Goal: Check status

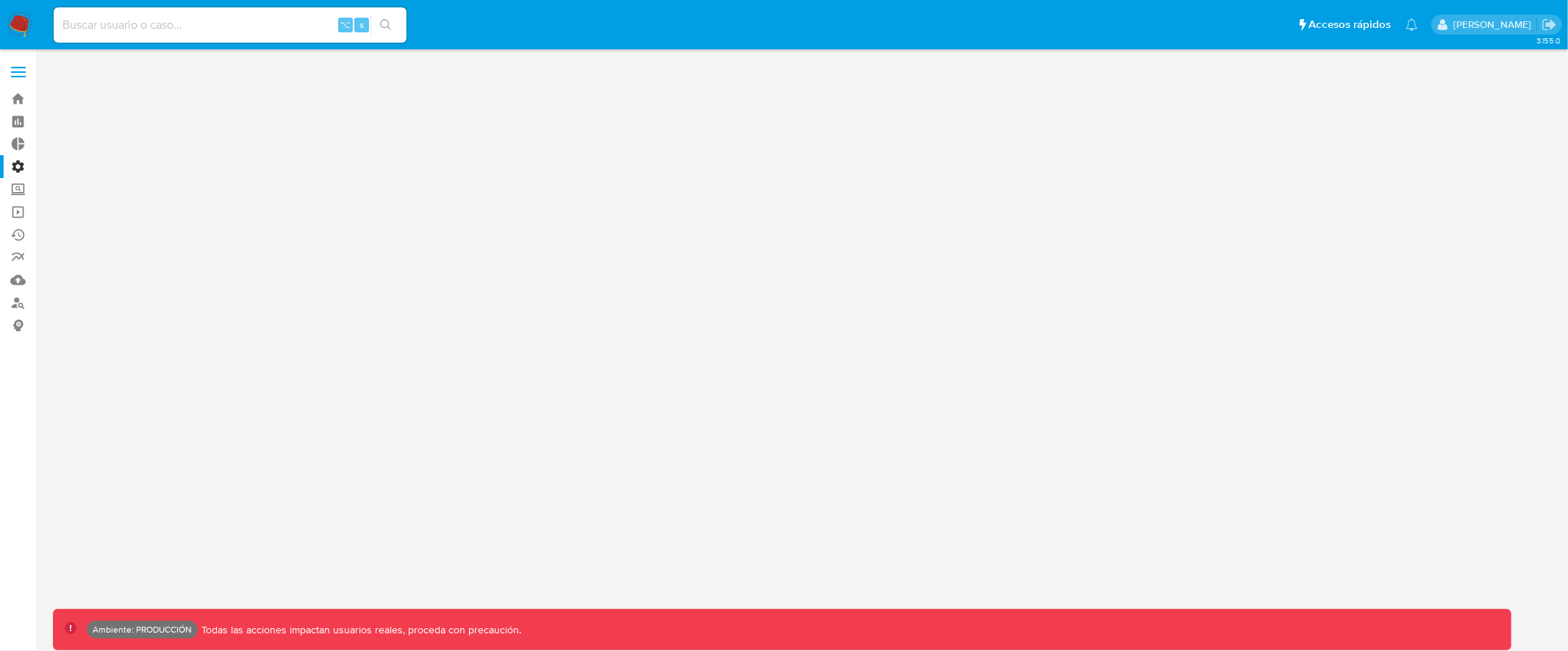
click at [21, 74] on label at bounding box center [18, 71] width 37 height 31
click at [0, 0] on input "checkbox" at bounding box center [0, 0] width 0 height 0
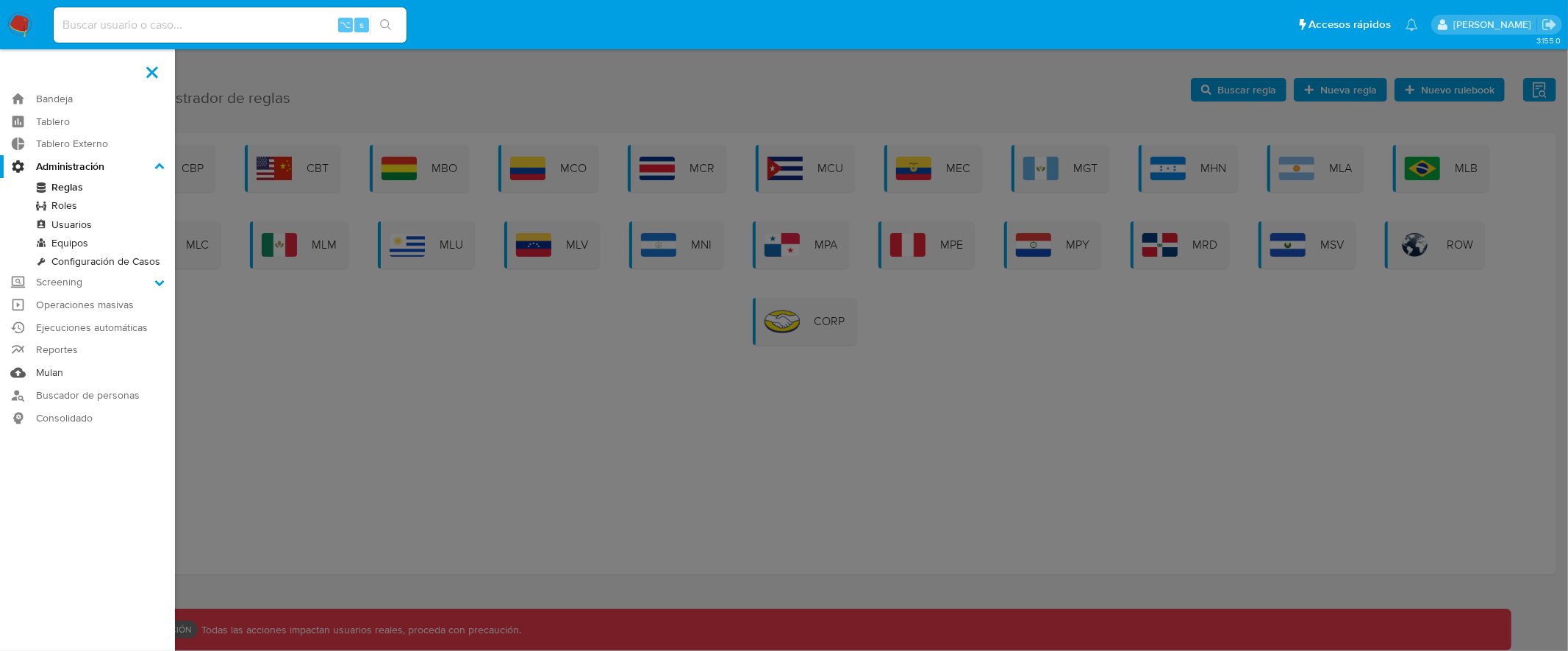
click at [67, 373] on link "Mulan" at bounding box center [87, 372] width 175 height 23
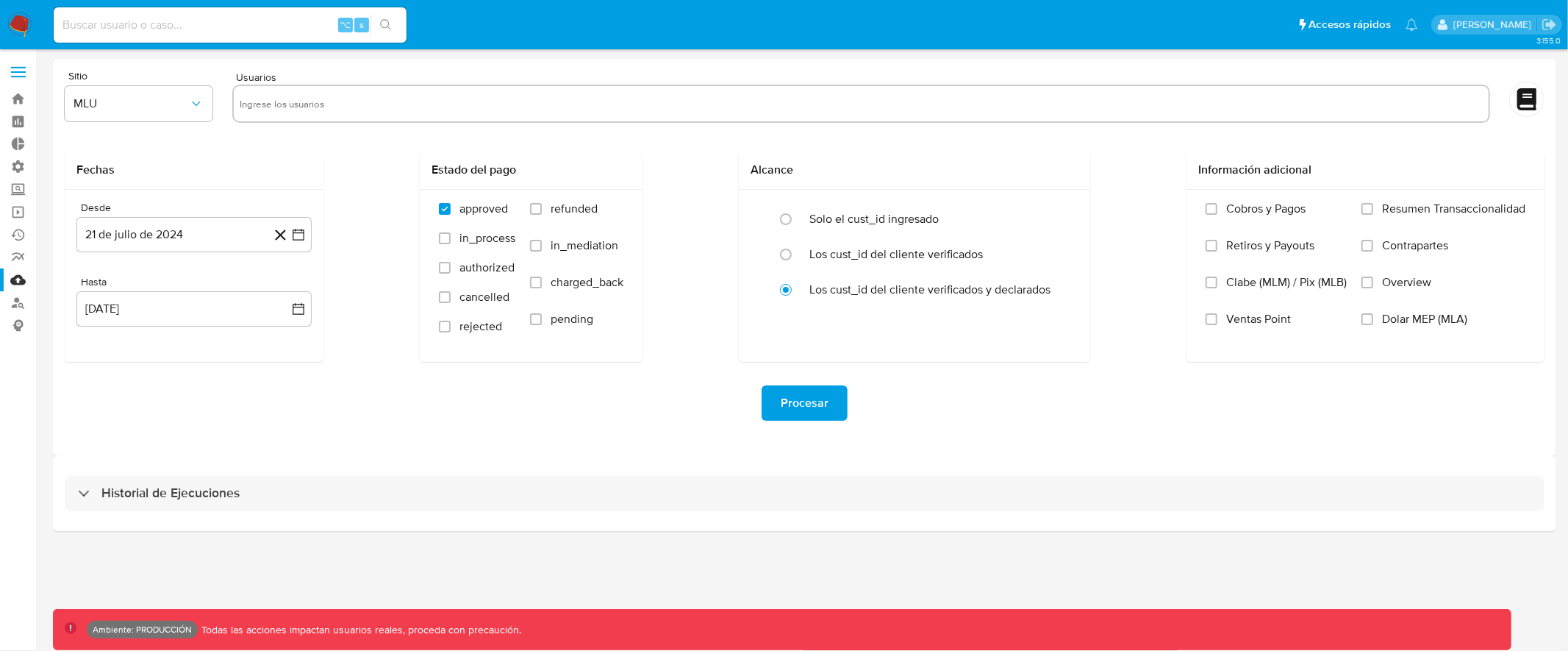
click at [29, 18] on img at bounding box center [20, 25] width 25 height 25
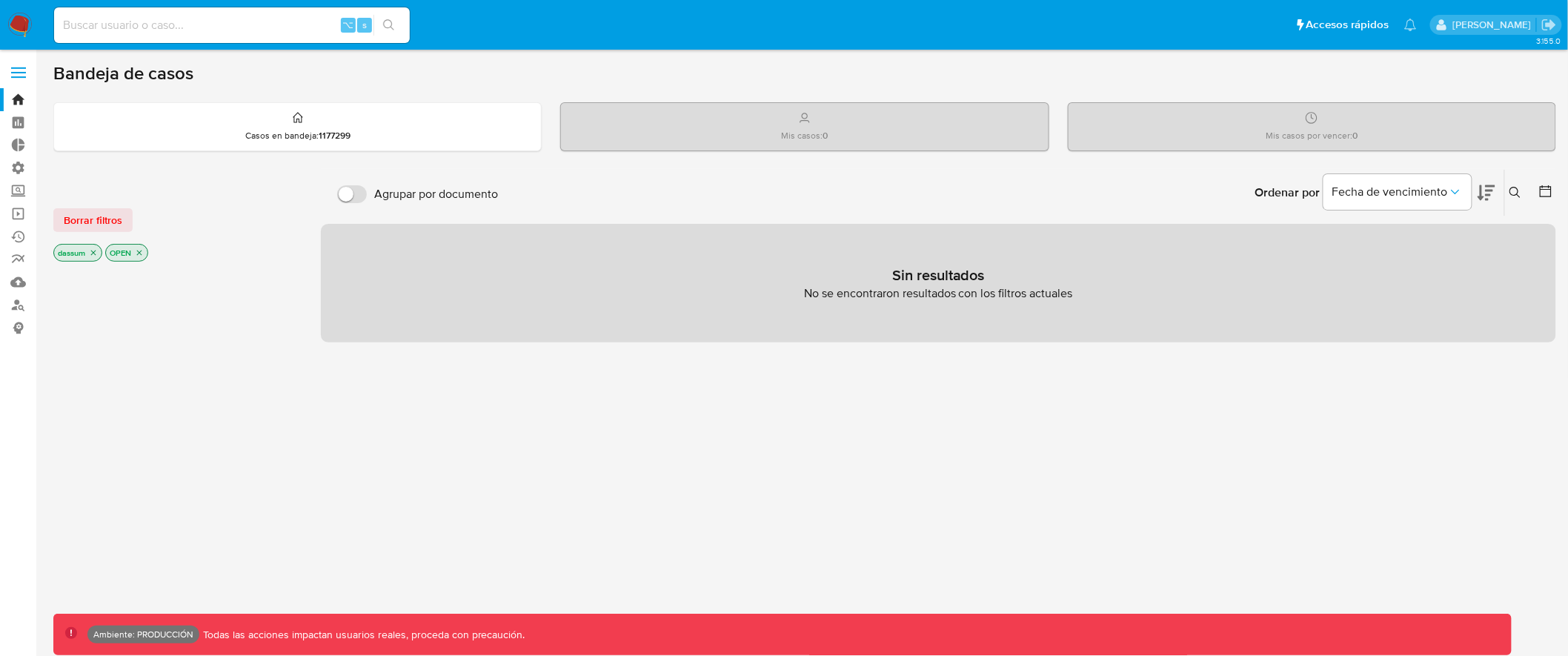
click at [213, 23] on input at bounding box center [232, 25] width 356 height 19
paste input "48583462"
type input "48583462"
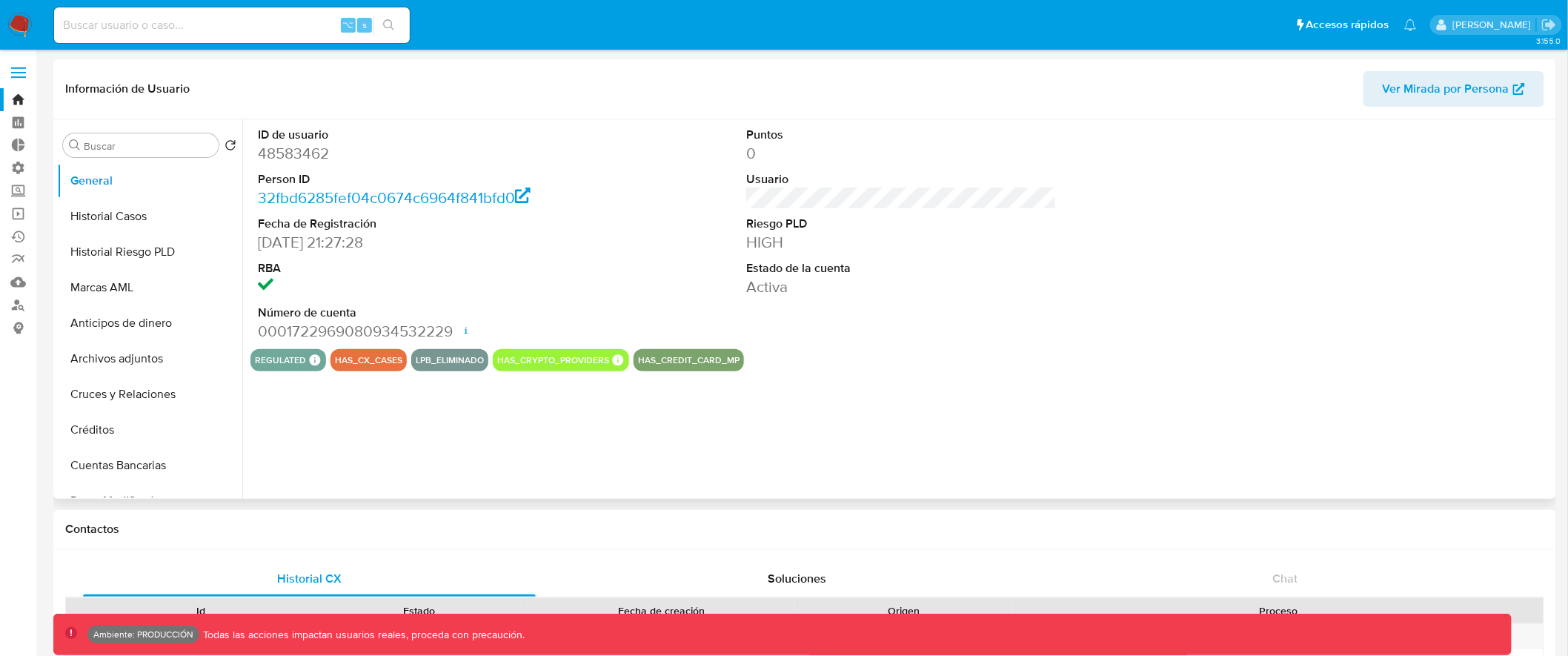
select select "10"
click at [162, 142] on input "Buscar" at bounding box center [148, 145] width 129 height 13
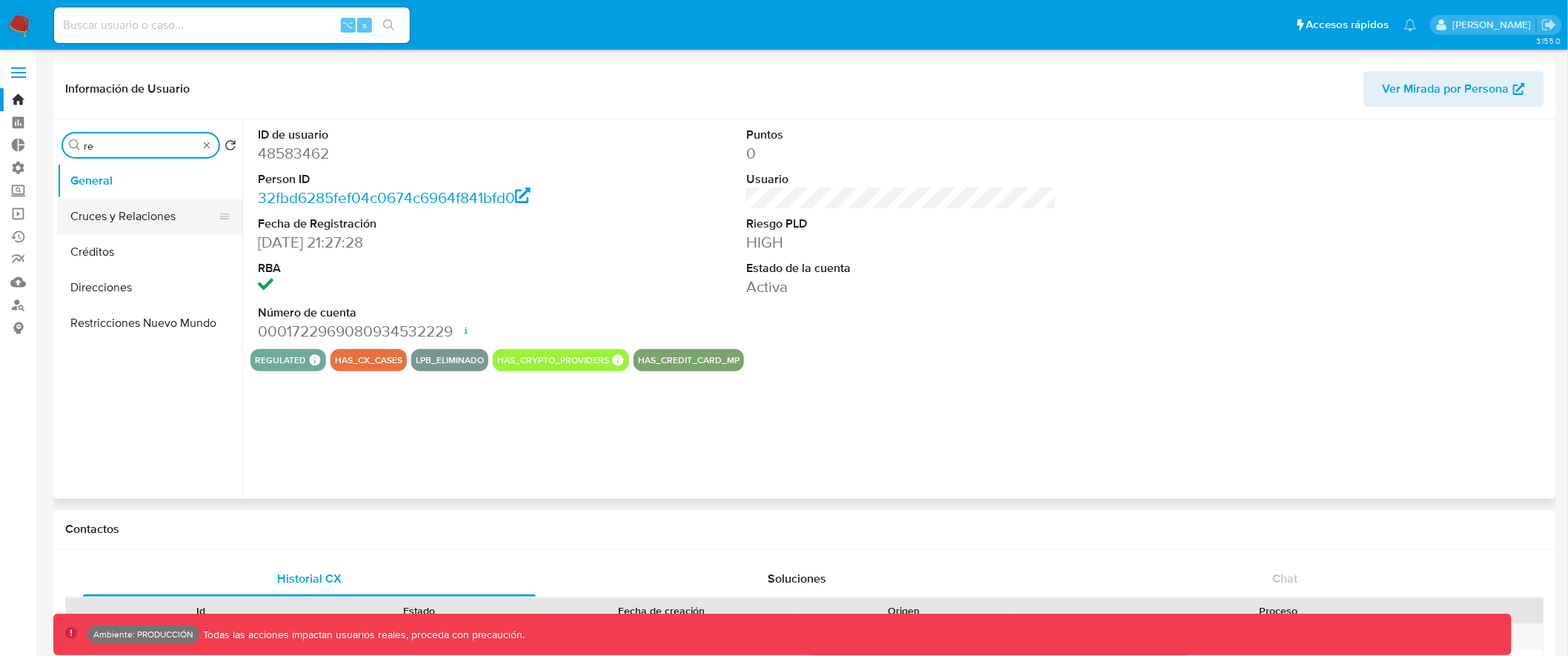
type input "r"
type input "mar"
click at [169, 216] on button "Marcas AML" at bounding box center [143, 216] width 173 height 36
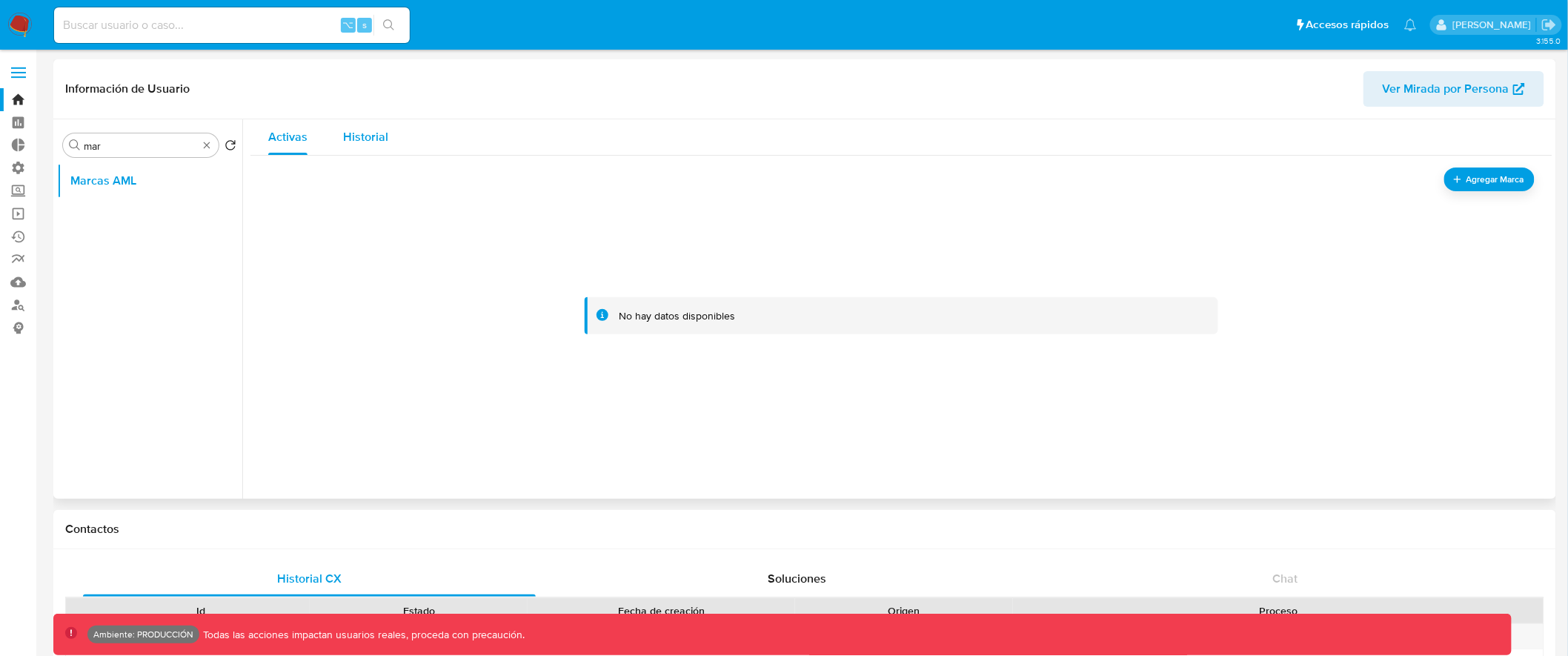
click at [369, 142] on span "Historial" at bounding box center [365, 137] width 45 height 17
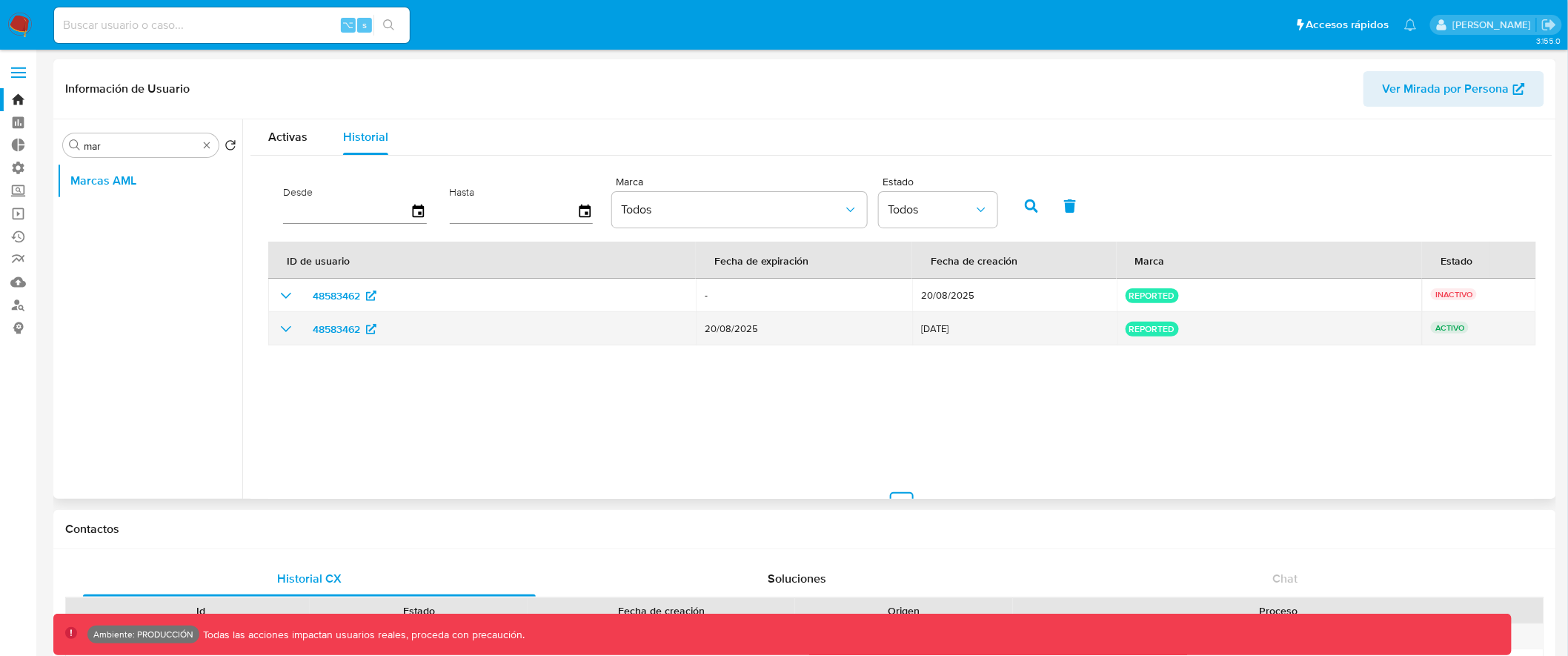
drag, startPoint x: 706, startPoint y: 329, endPoint x: 1512, endPoint y: 329, distance: 806.0
click at [1512, 329] on tr "48583462 20/08/2025 26/05/2025 reported ACTIVO" at bounding box center [902, 329] width 1268 height 33
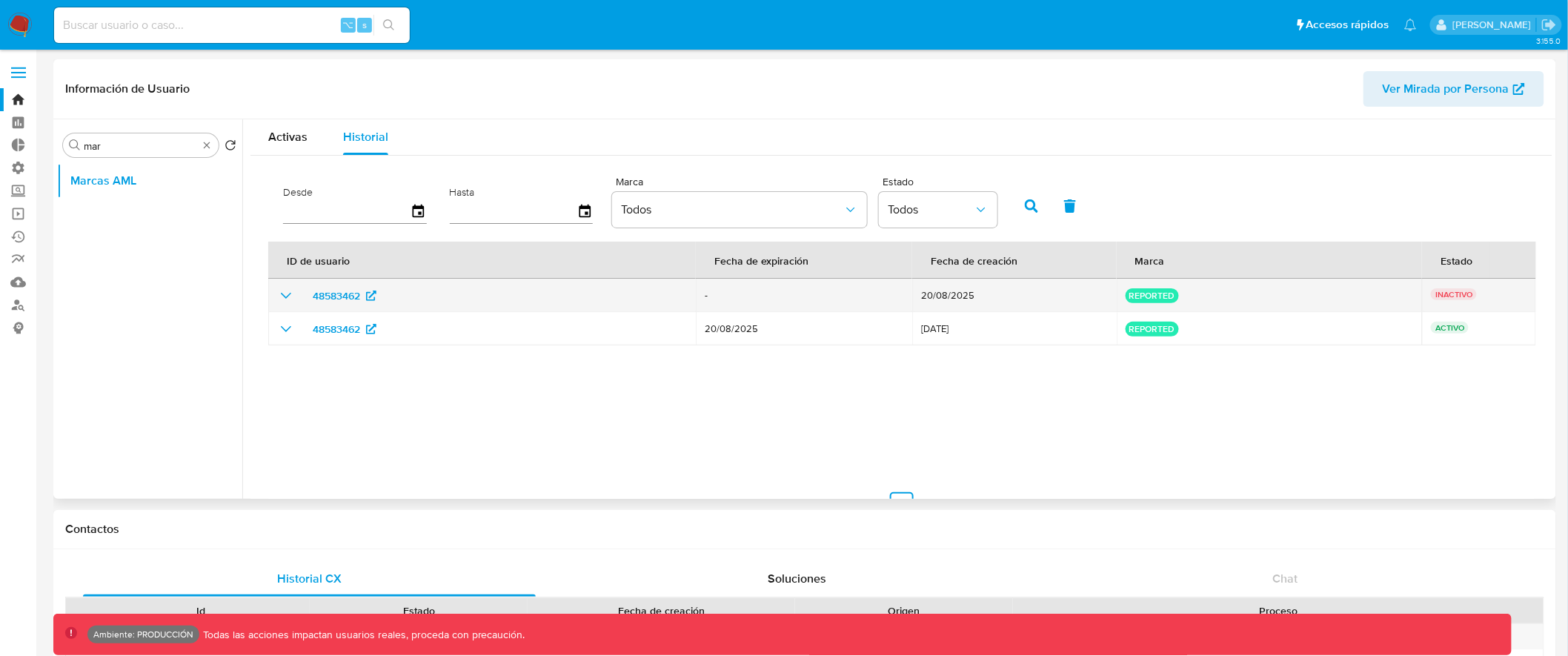
drag, startPoint x: 919, startPoint y: 293, endPoint x: 1097, endPoint y: 279, distance: 178.5
click at [1042, 293] on span "20/08/2025" at bounding box center [1013, 296] width 186 height 10
